Goal: Check status: Check status

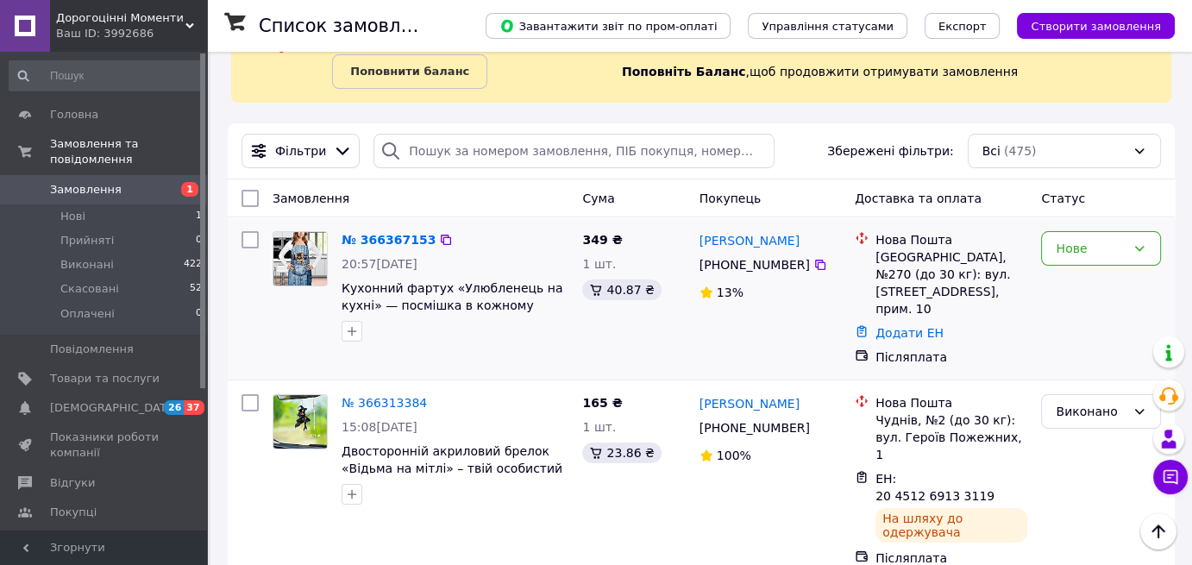
scroll to position [86, 0]
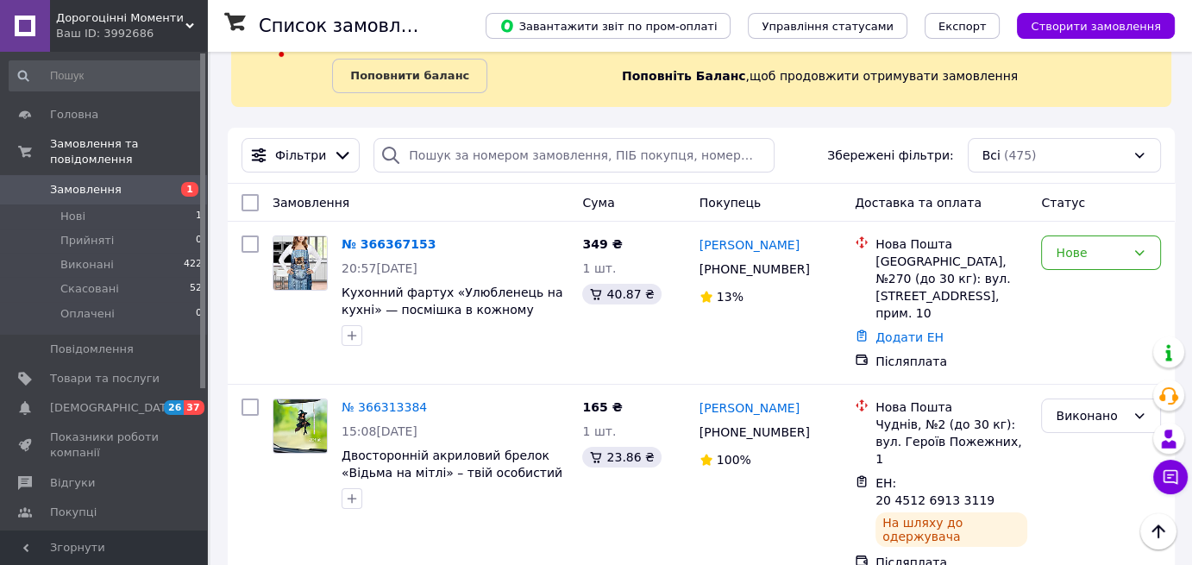
click at [374, 237] on link "№ 366367153" at bounding box center [388, 244] width 94 height 14
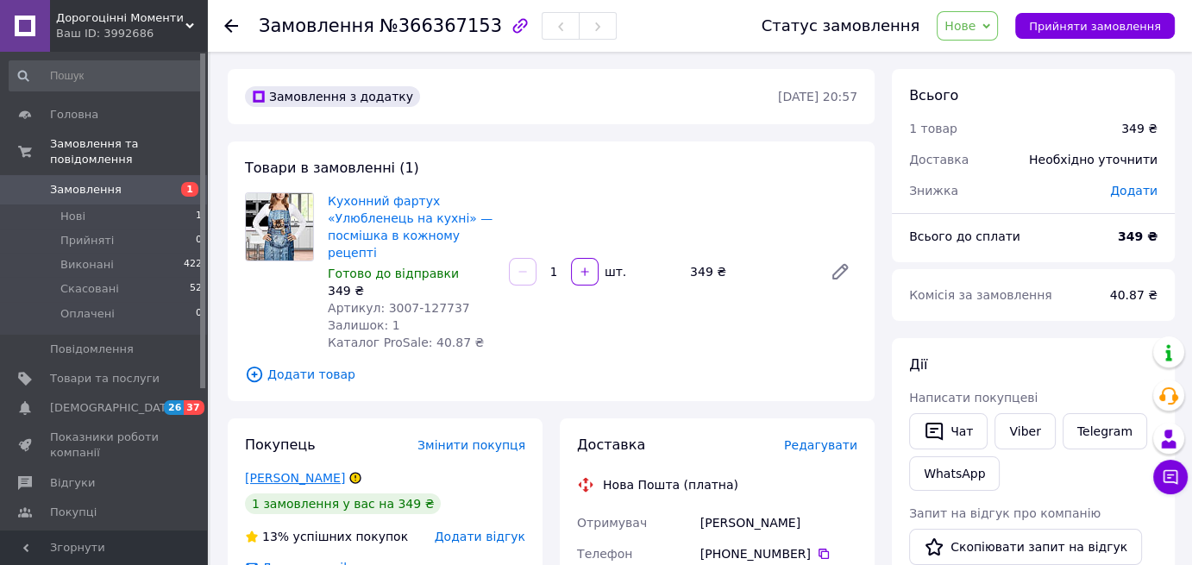
click at [316, 471] on link "Москаленко Світлана" at bounding box center [295, 478] width 100 height 14
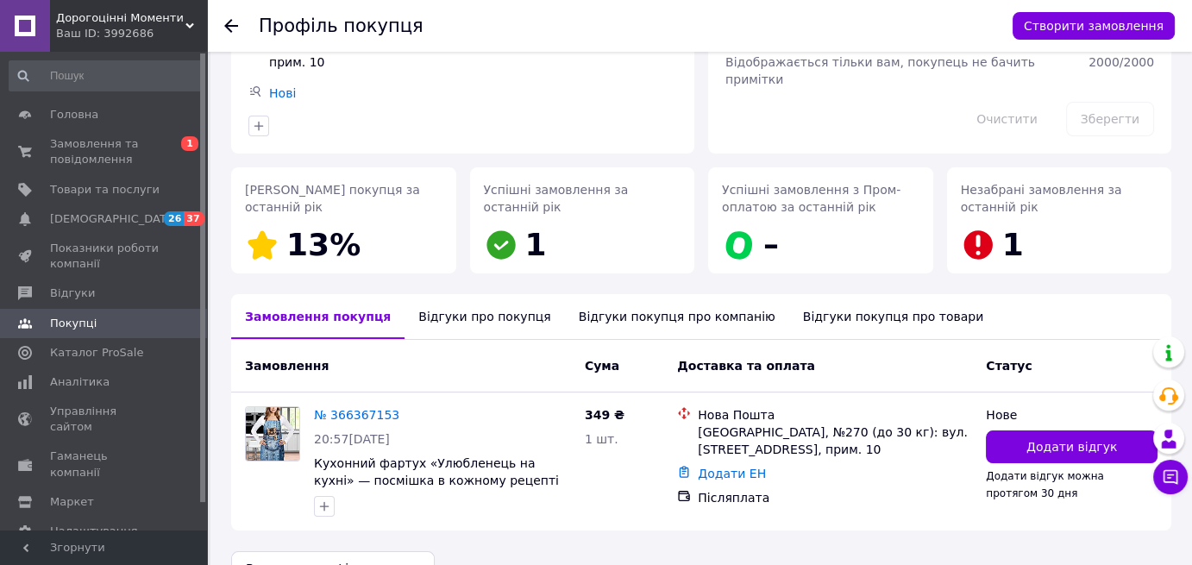
scroll to position [188, 0]
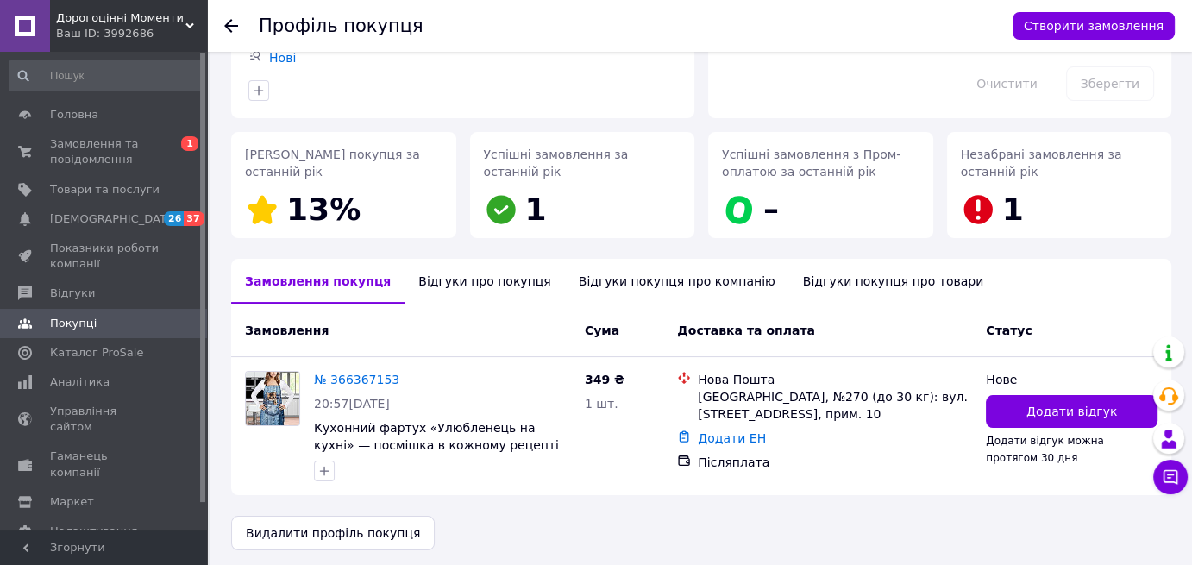
click at [231, 22] on icon at bounding box center [231, 26] width 14 height 14
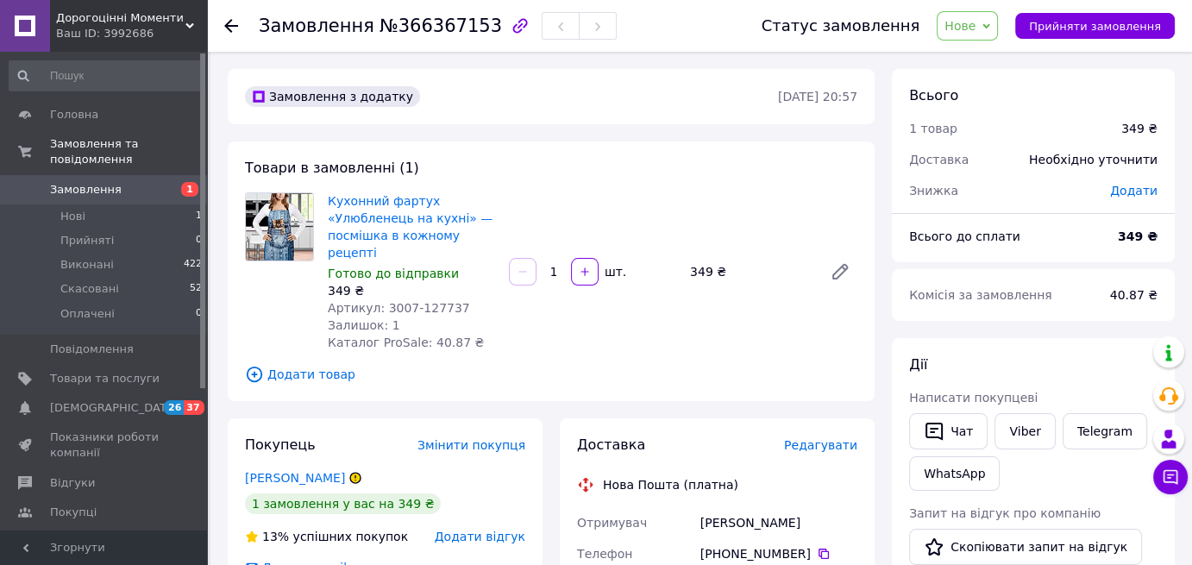
click at [104, 182] on span "Замовлення" at bounding box center [86, 190] width 72 height 16
